Goal: Navigation & Orientation: Go to known website

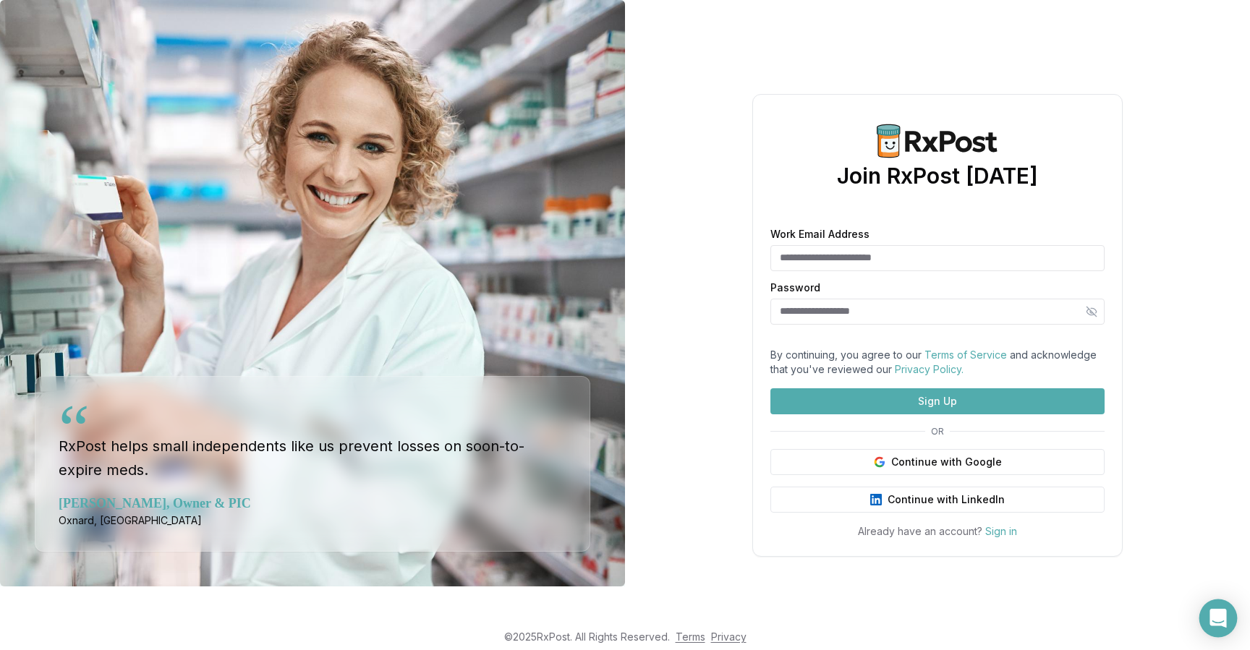
click at [1229, 613] on div "Open Intercom Messenger" at bounding box center [1218, 619] width 38 height 38
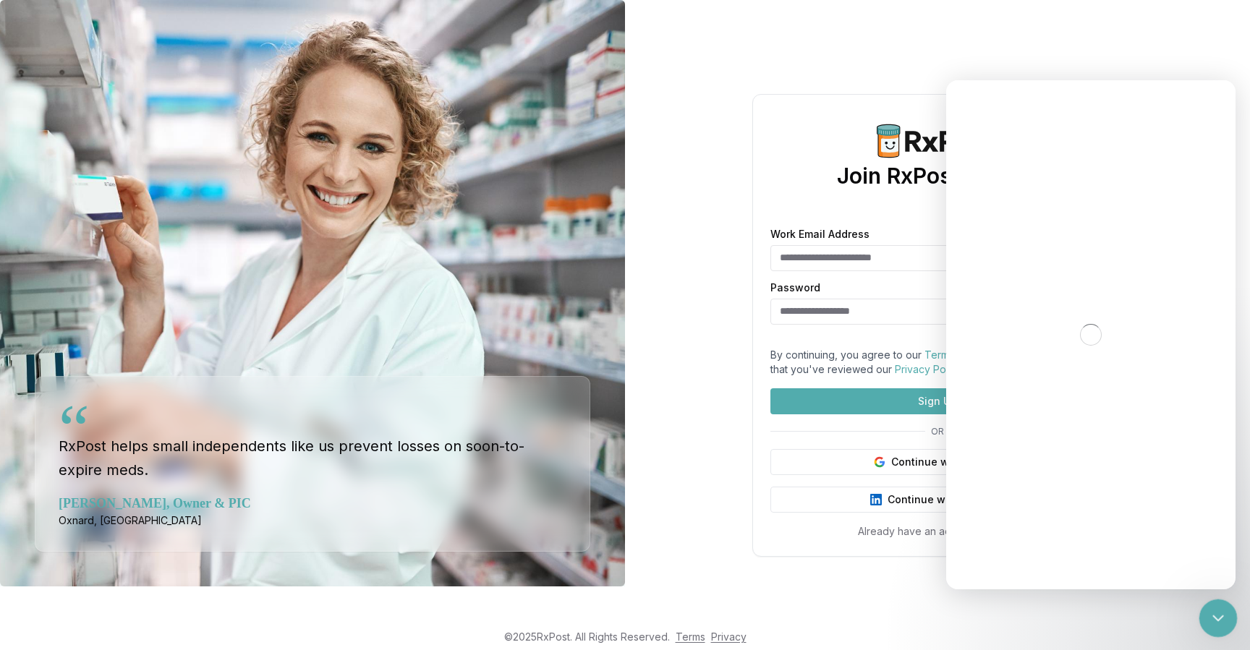
click at [1218, 616] on icon "Close Intercom Messenger" at bounding box center [1216, 616] width 10 height 6
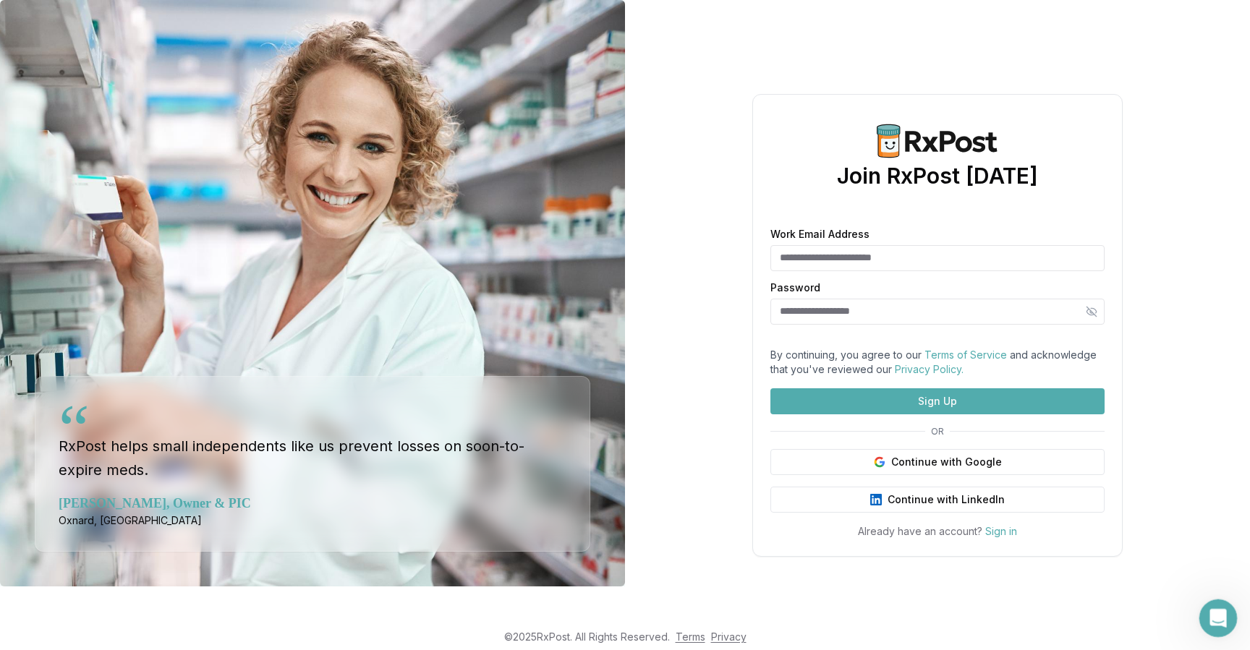
click at [1216, 618] on icon "Open Intercom Messenger" at bounding box center [1216, 617] width 24 height 24
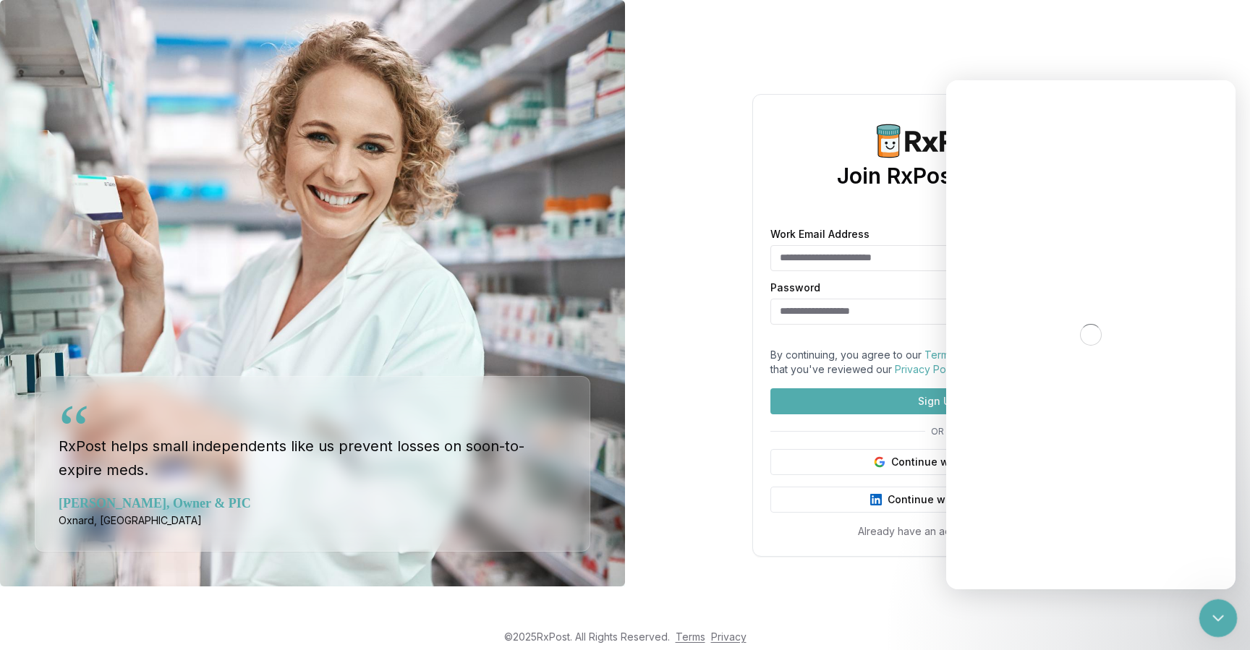
click at [1203, 619] on div "Close Intercom Messenger" at bounding box center [1215, 616] width 35 height 35
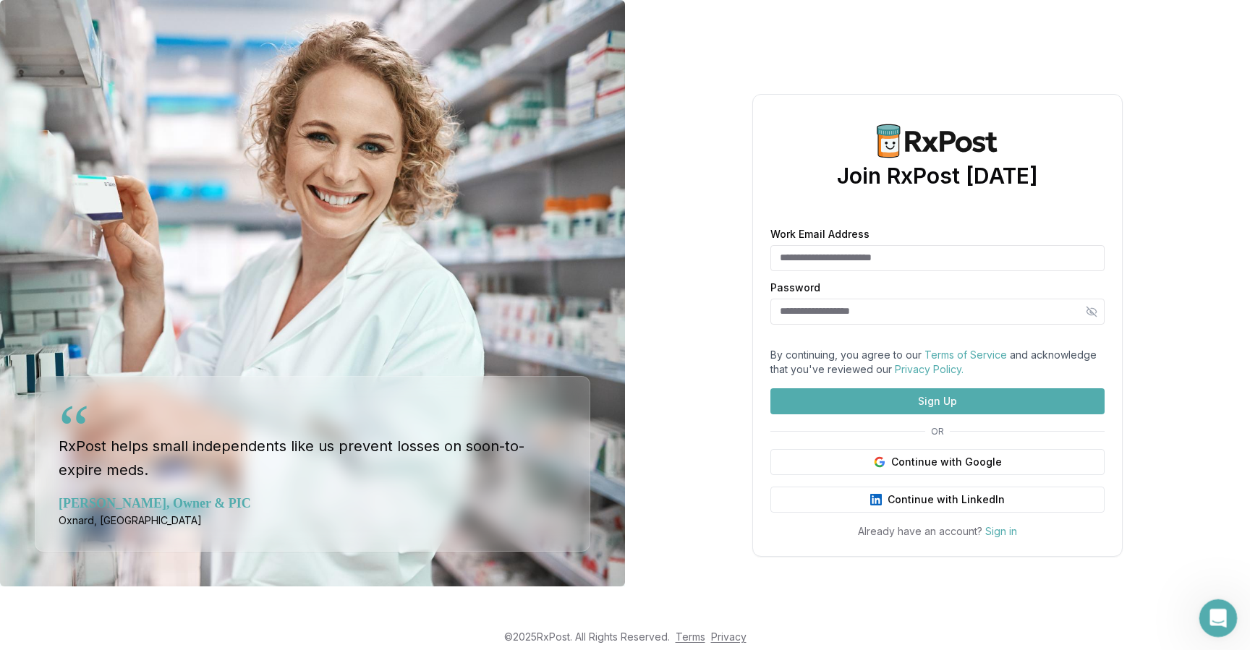
click at [1213, 605] on icon "Open Intercom Messenger" at bounding box center [1216, 617] width 24 height 24
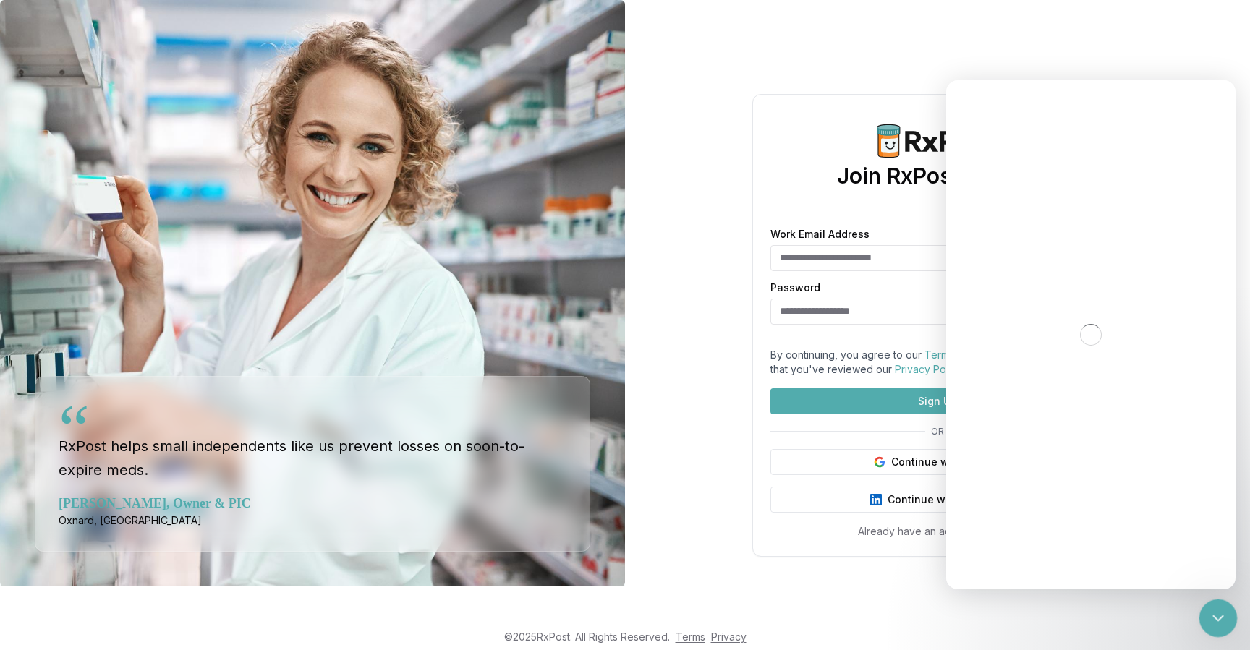
click at [1211, 610] on icon "Close Intercom Messenger" at bounding box center [1215, 615] width 17 height 17
